Goal: Task Accomplishment & Management: Complete application form

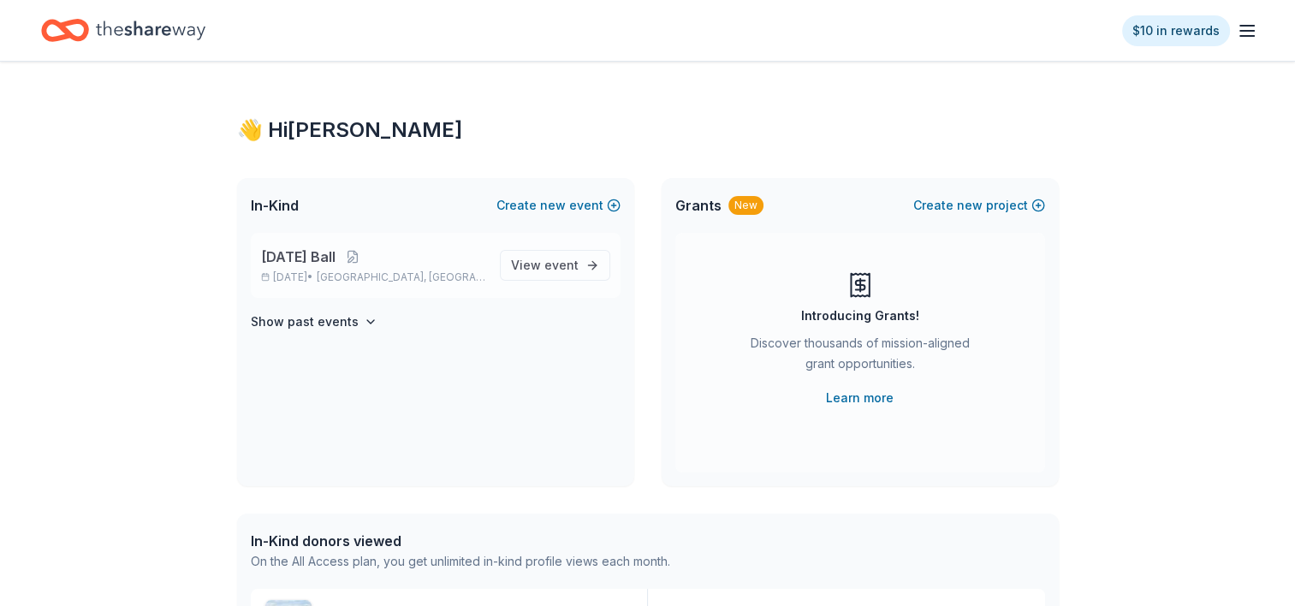
click at [325, 258] on span "[DATE] Ball" at bounding box center [298, 256] width 74 height 21
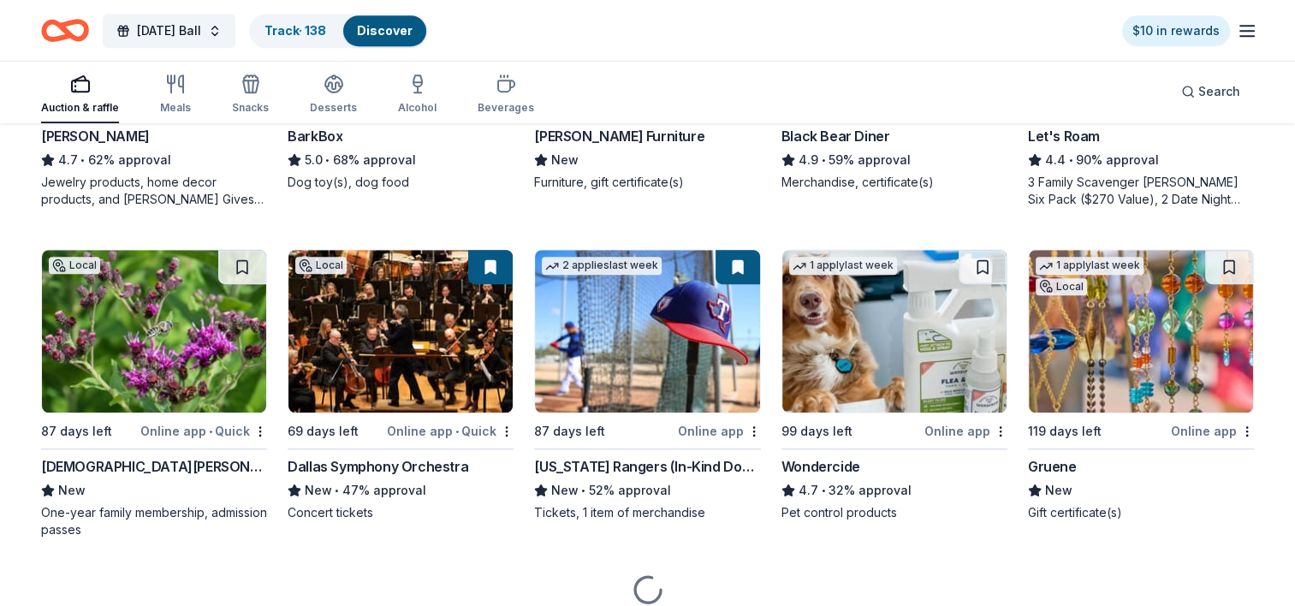
scroll to position [1112, 0]
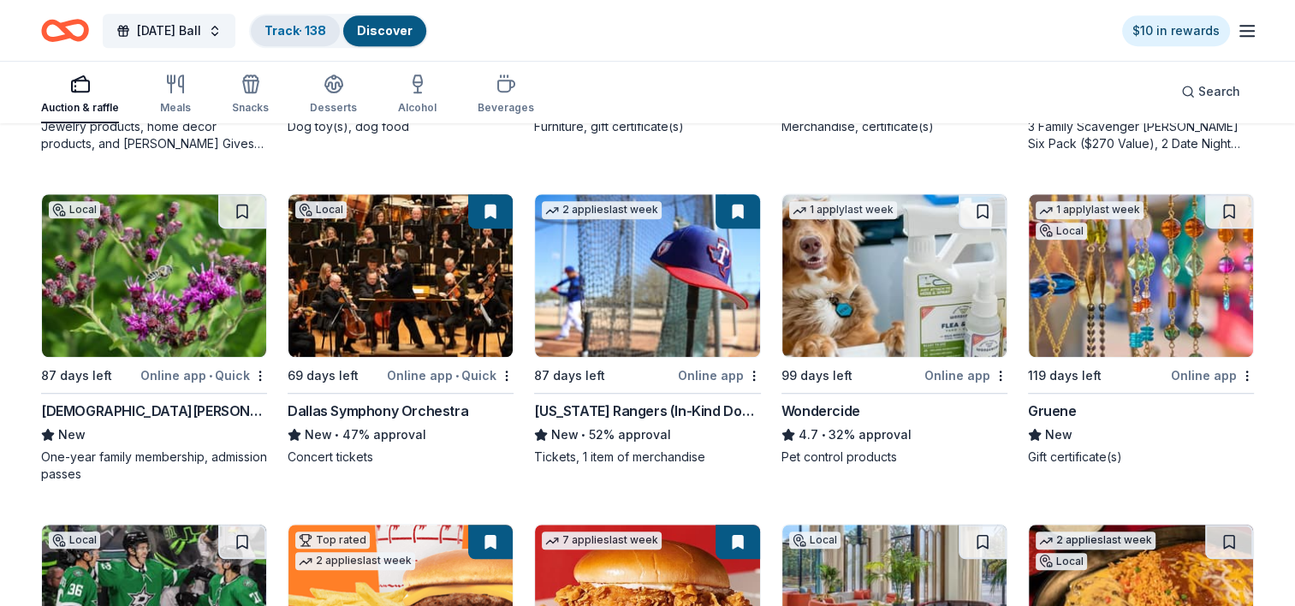
click at [326, 26] on link "Track · 138" at bounding box center [295, 30] width 62 height 15
click at [426, 26] on div "Discover" at bounding box center [384, 30] width 83 height 31
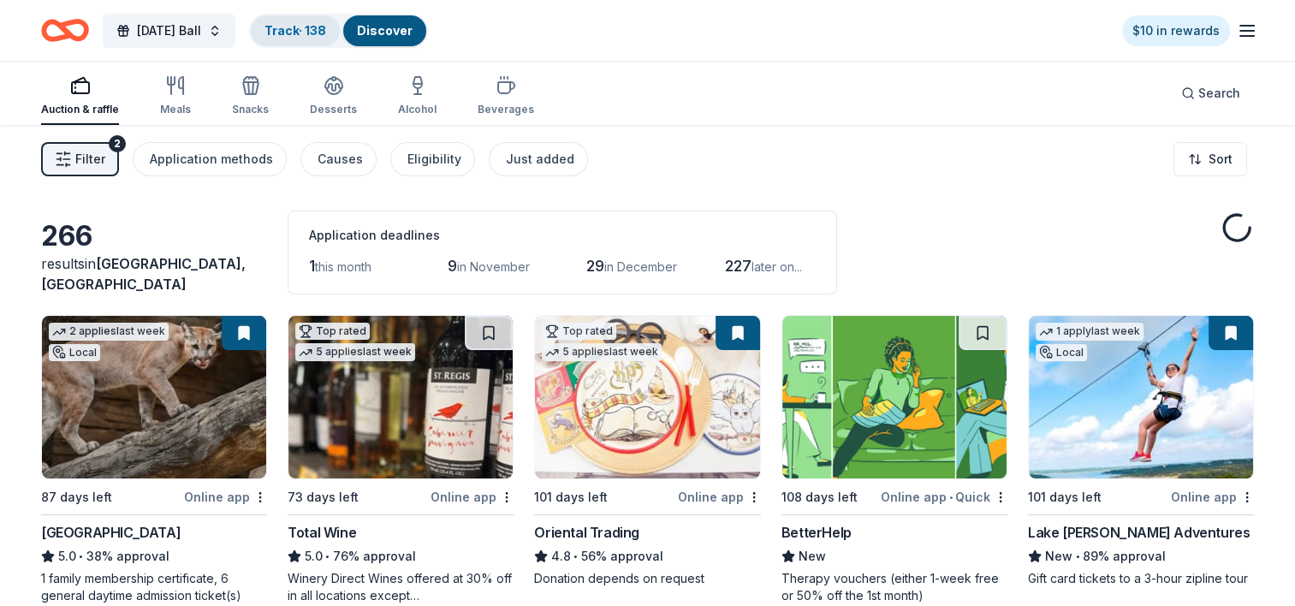
click at [326, 31] on link "Track · 138" at bounding box center [295, 30] width 62 height 15
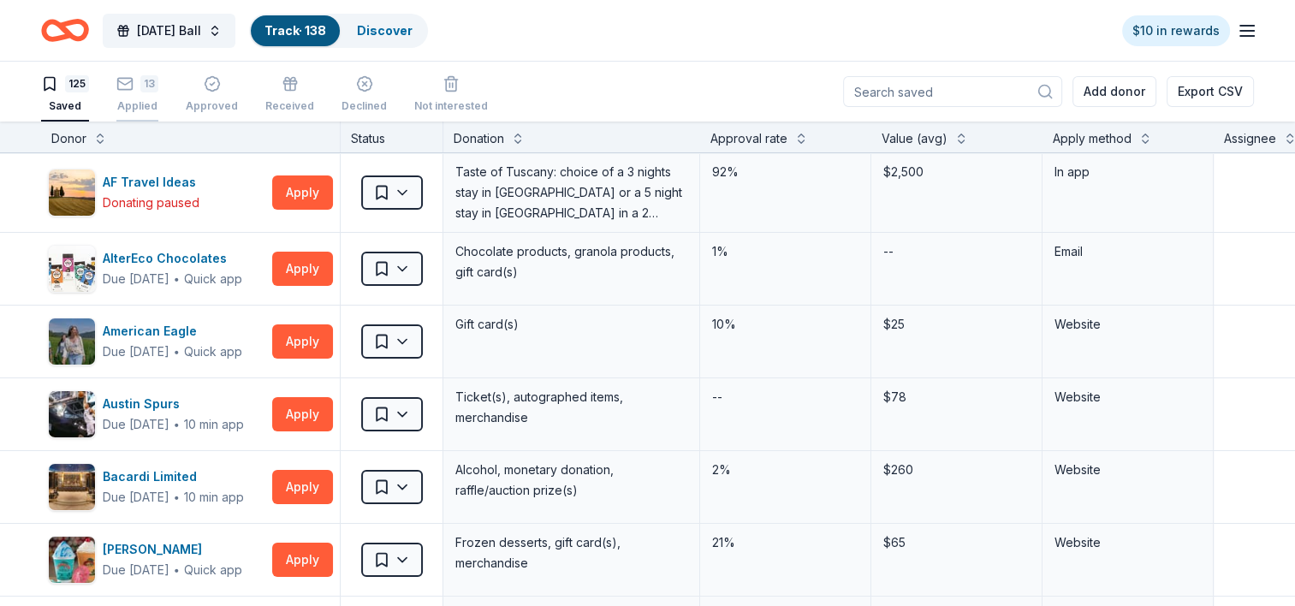
click at [140, 90] on div "13" at bounding box center [149, 83] width 18 height 17
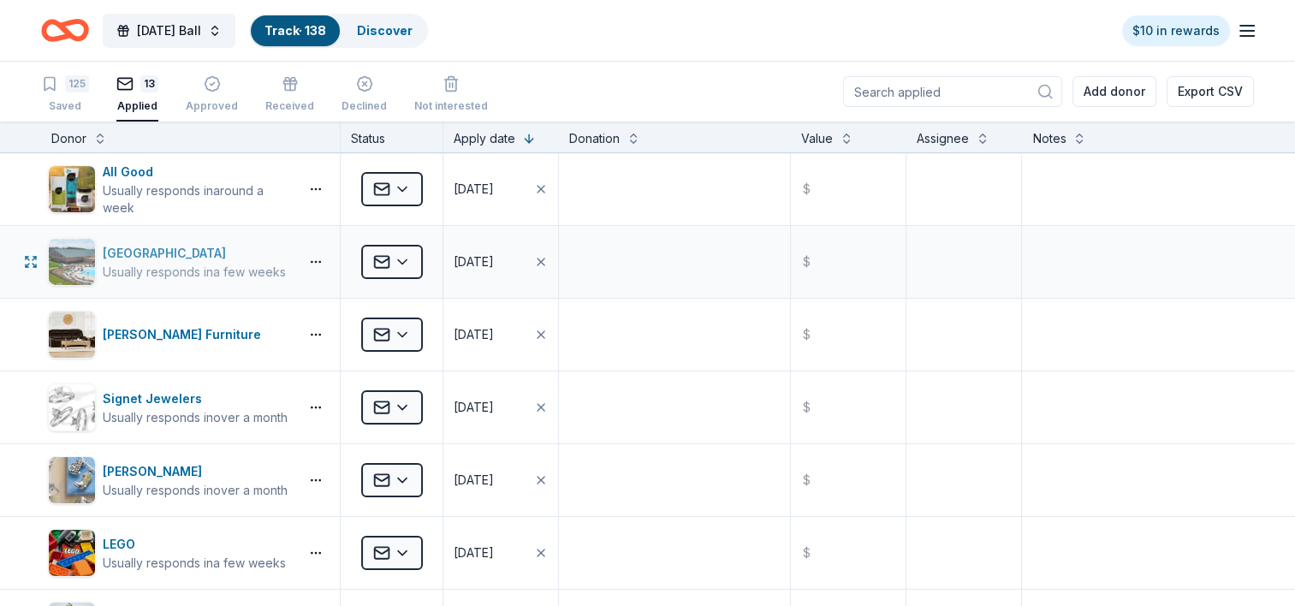
click at [185, 257] on div "[GEOGRAPHIC_DATA]" at bounding box center [194, 253] width 183 height 21
click at [60, 101] on div "Saved" at bounding box center [65, 106] width 48 height 14
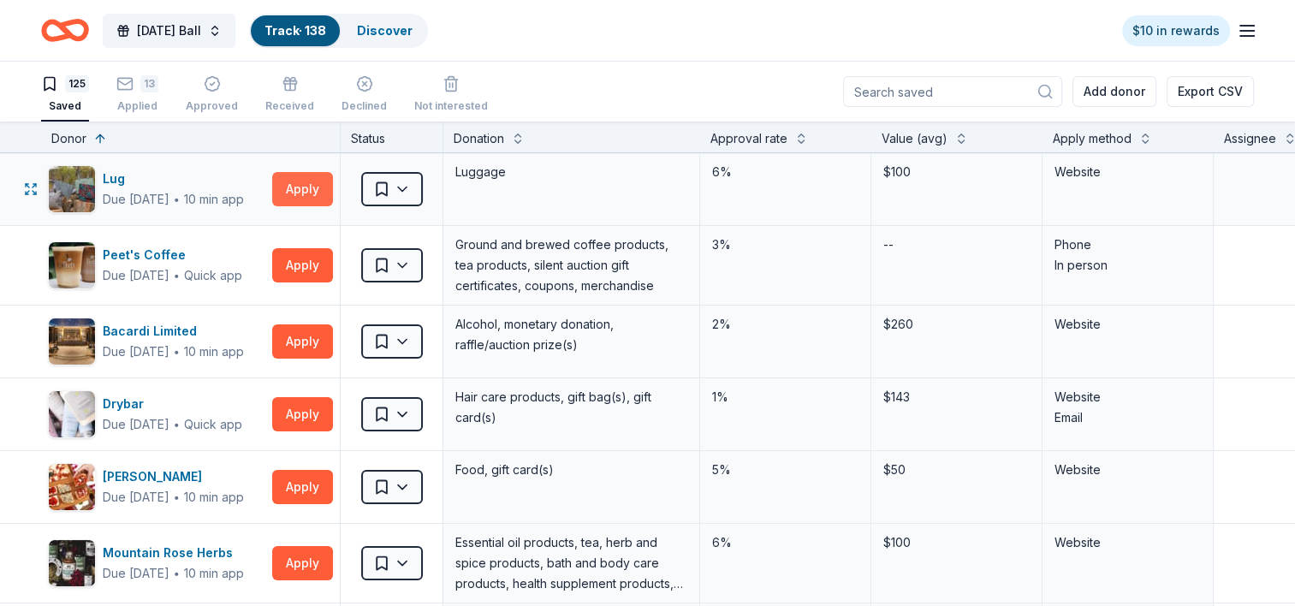
click at [309, 188] on button "Apply" at bounding box center [302, 189] width 61 height 34
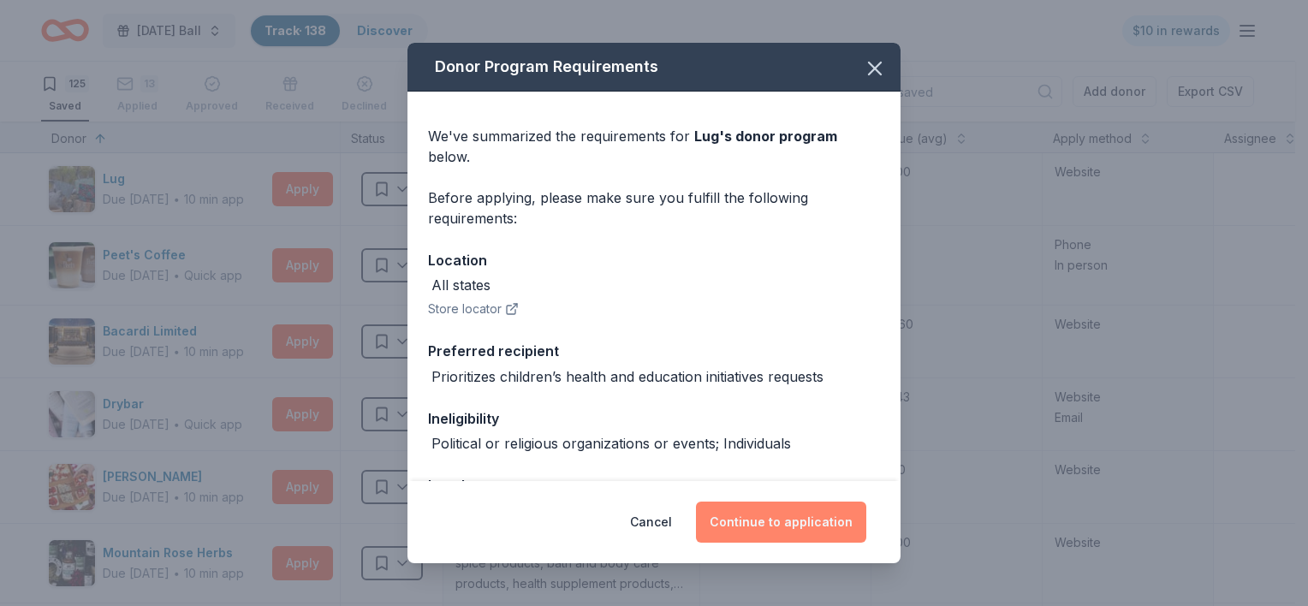
click at [794, 527] on button "Continue to application" at bounding box center [781, 521] width 170 height 41
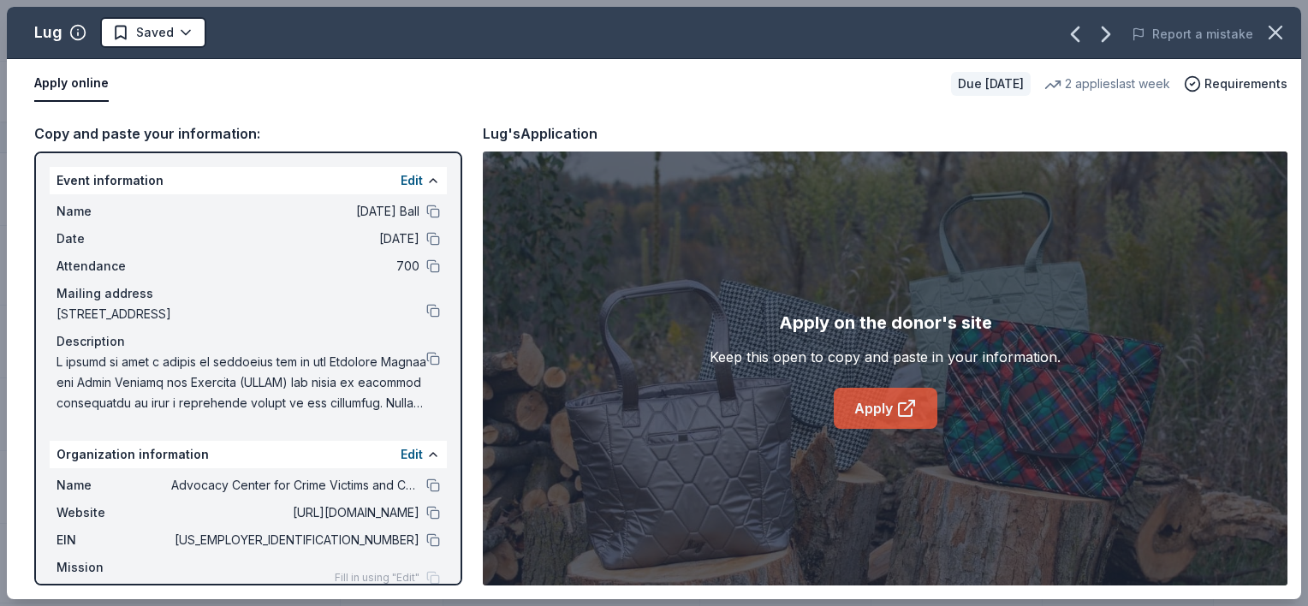
click at [890, 411] on link "Apply" at bounding box center [885, 408] width 104 height 41
click at [147, 33] on html "[DATE] Ball Track · 138 Discover $10 in rewards 125 Saved 13 Applied Approved R…" at bounding box center [654, 303] width 1308 height 606
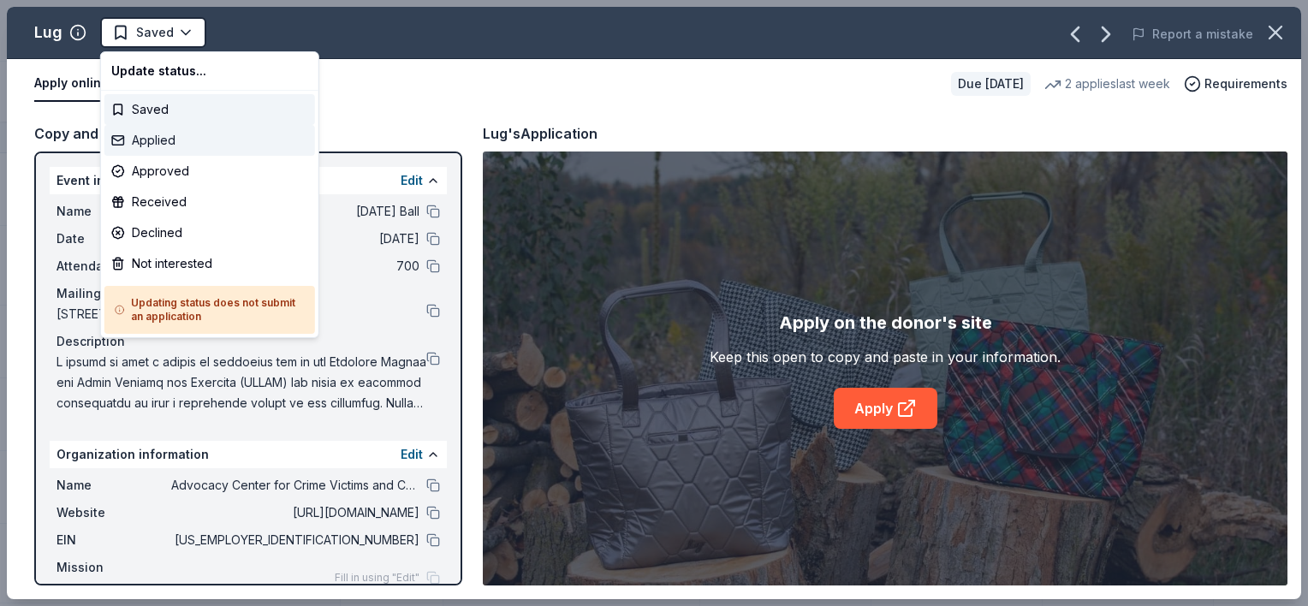
click at [149, 140] on div "Applied" at bounding box center [209, 140] width 211 height 31
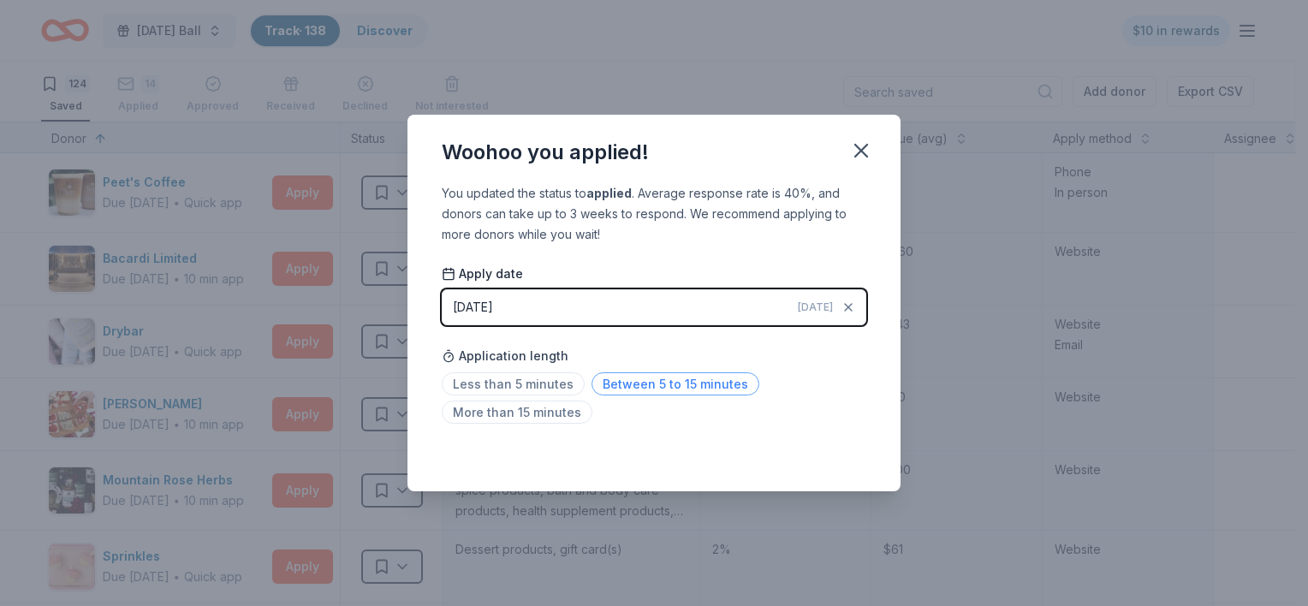
click at [646, 385] on span "Between 5 to 15 minutes" at bounding box center [675, 383] width 168 height 23
click at [866, 151] on icon "button" at bounding box center [861, 151] width 24 height 24
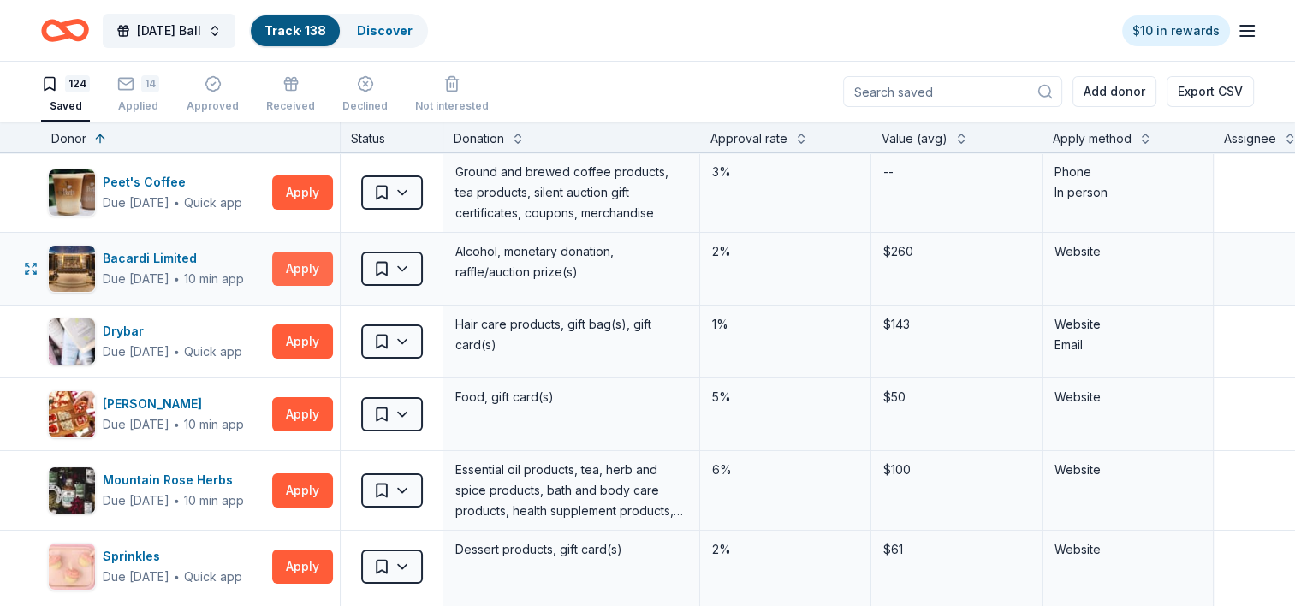
click at [300, 266] on button "Apply" at bounding box center [302, 269] width 61 height 34
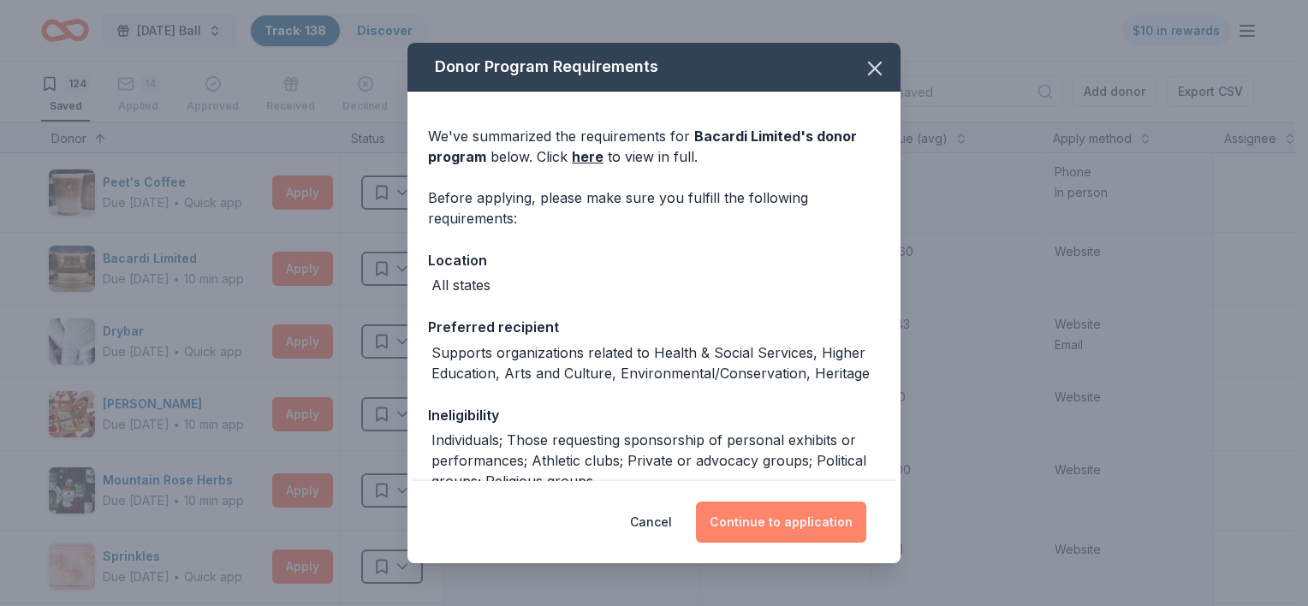
click at [778, 520] on button "Continue to application" at bounding box center [781, 521] width 170 height 41
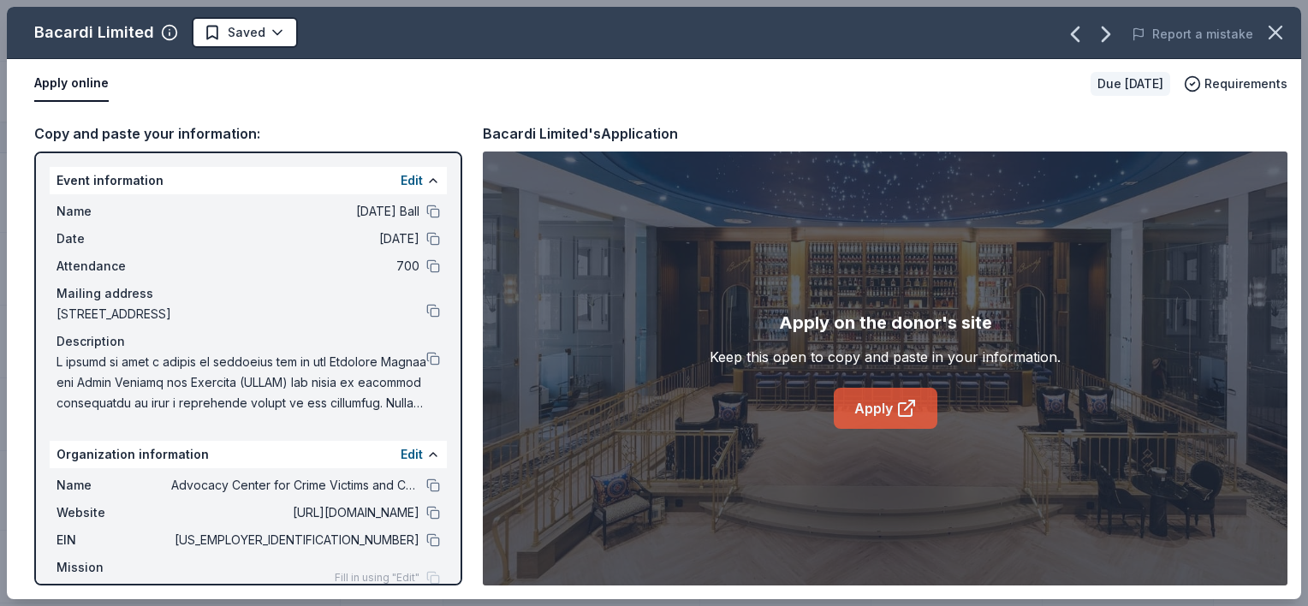
click at [873, 408] on link "Apply" at bounding box center [885, 408] width 104 height 41
click at [884, 402] on link "Apply" at bounding box center [885, 408] width 104 height 41
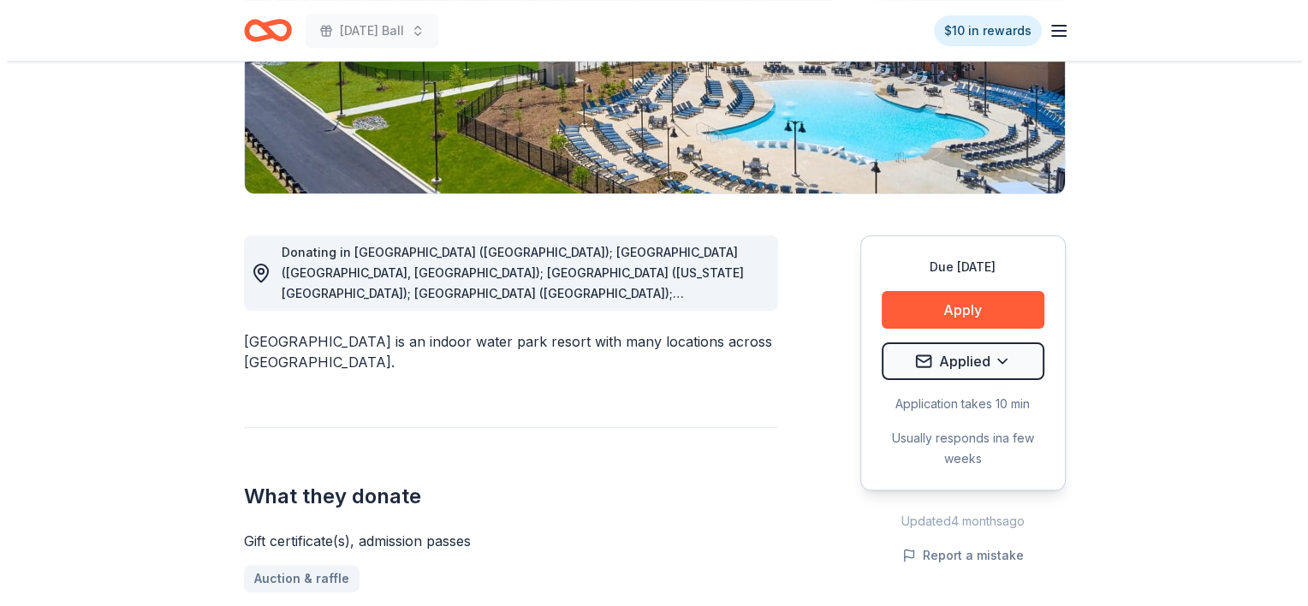
scroll to position [342, 0]
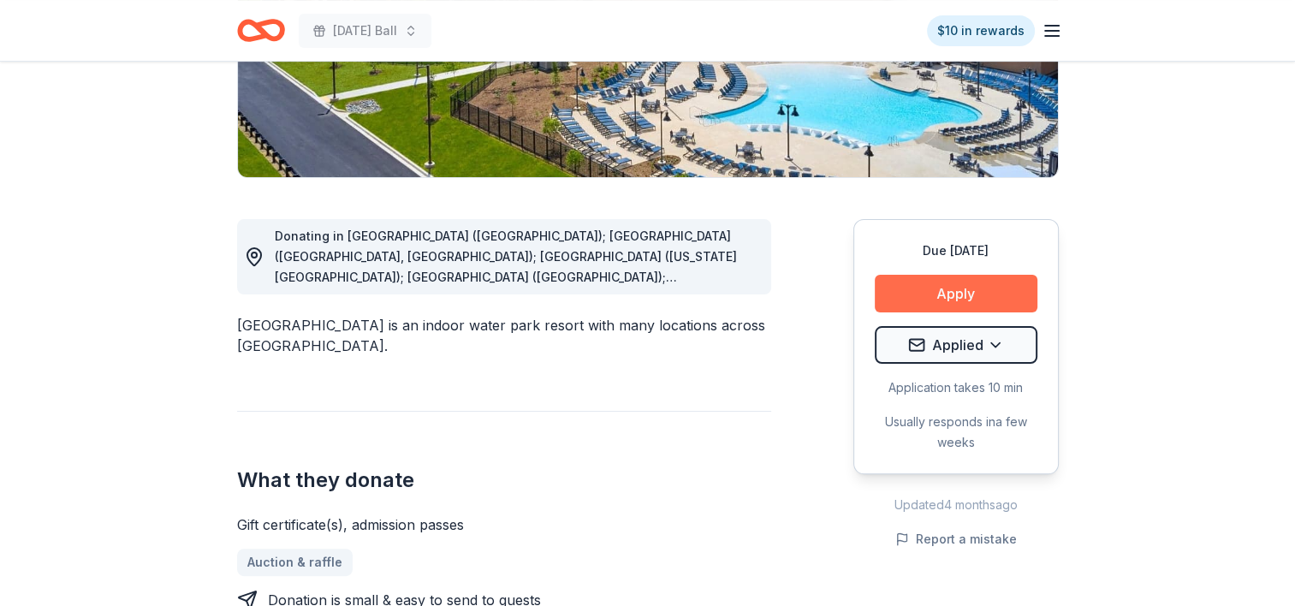
click at [945, 308] on button "Apply" at bounding box center [956, 294] width 163 height 38
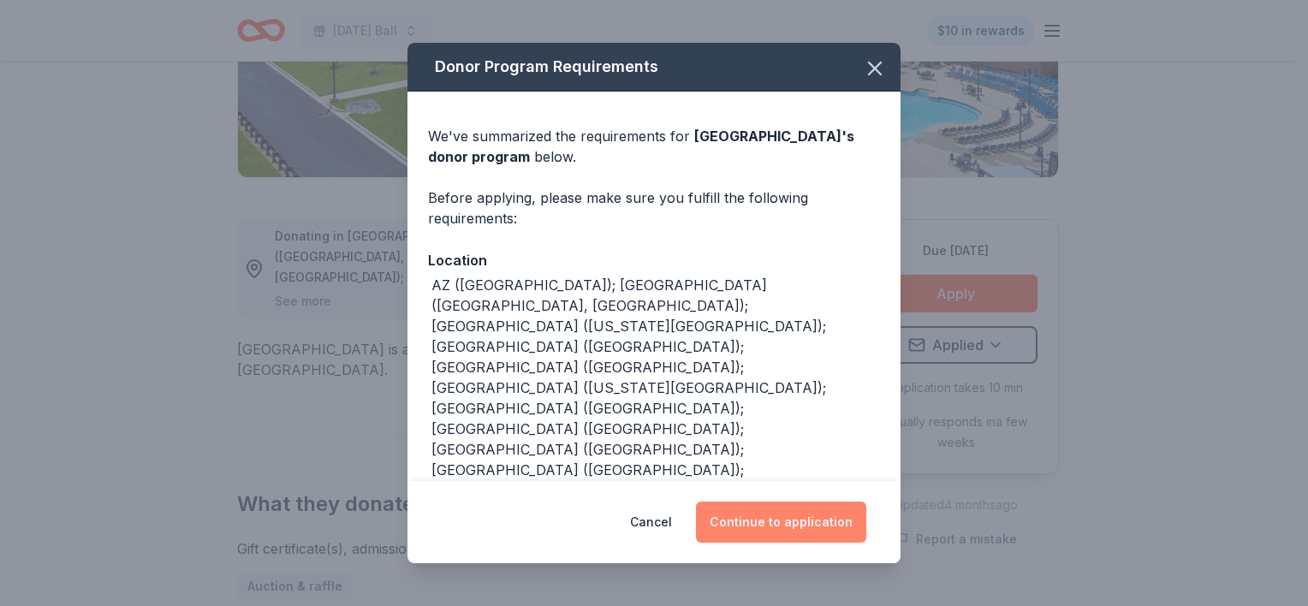
click at [794, 520] on button "Continue to application" at bounding box center [781, 521] width 170 height 41
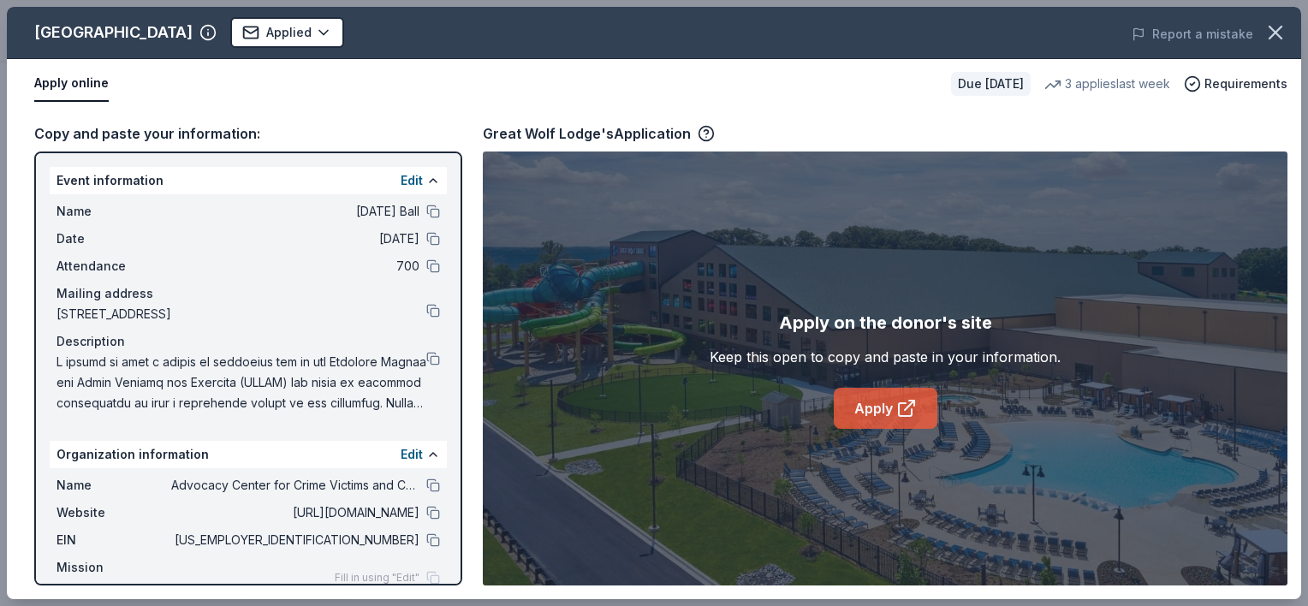
click at [879, 400] on link "Apply" at bounding box center [885, 408] width 104 height 41
